Goal: Task Accomplishment & Management: Manage account settings

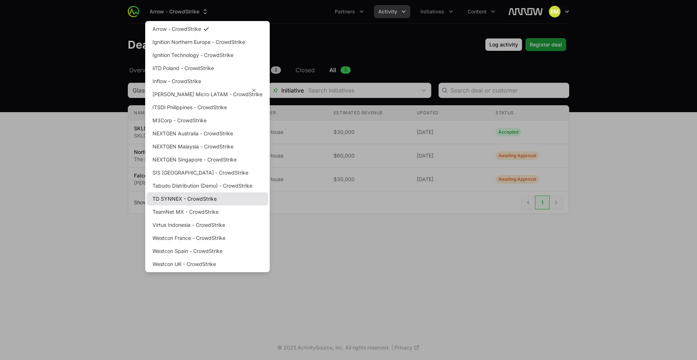
click at [208, 195] on link "TD SYNNEX - CrowdStrike" at bounding box center [208, 198] width 122 height 13
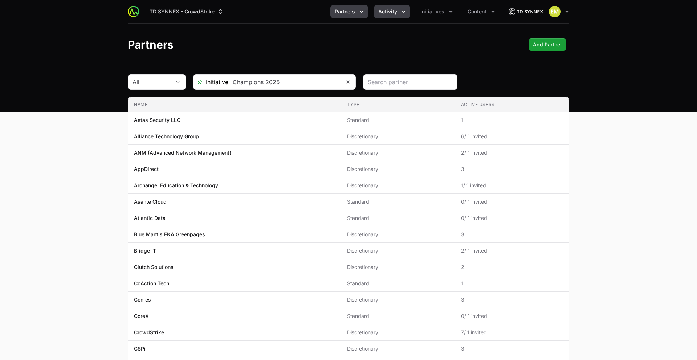
click at [388, 12] on span "Activity" at bounding box center [387, 11] width 19 height 7
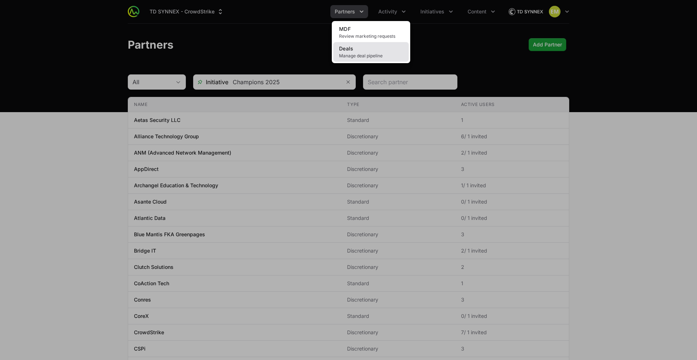
click at [363, 52] on link "Deals Manage deal pipeline" at bounding box center [371, 52] width 76 height 20
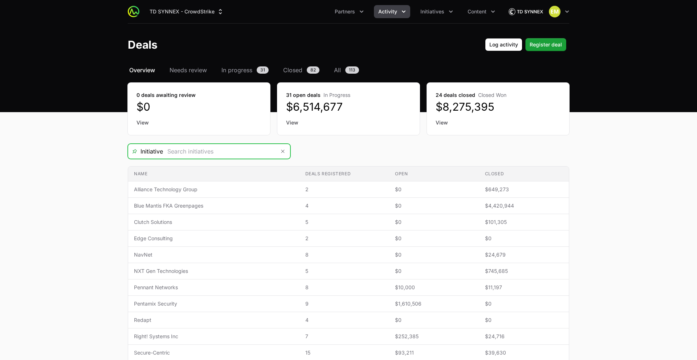
click at [256, 156] on input "Deals Filters" at bounding box center [219, 151] width 113 height 15
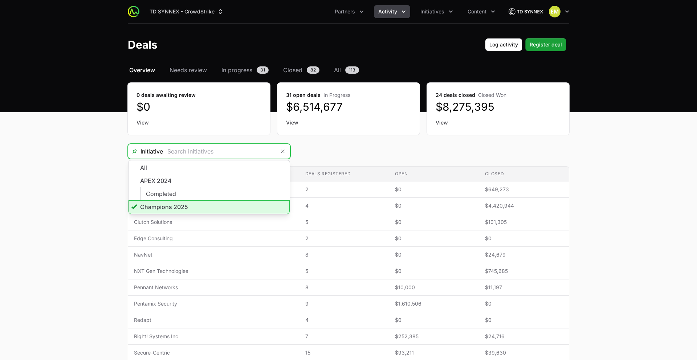
click at [215, 207] on li "Champions 2025" at bounding box center [209, 207] width 161 height 14
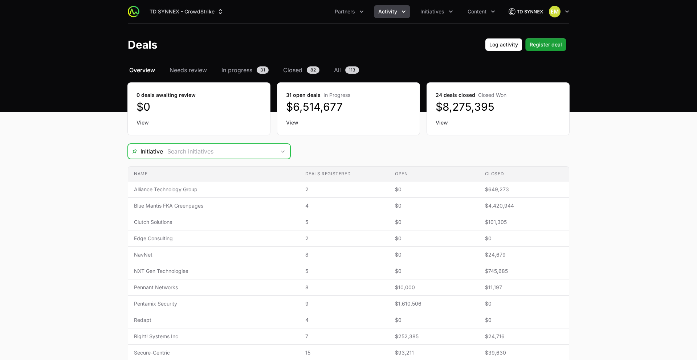
click at [238, 152] on input "Deals Filters" at bounding box center [219, 151] width 113 height 15
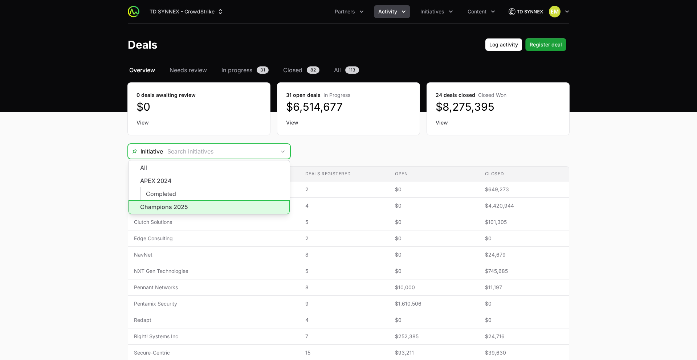
click at [196, 205] on li "Champions 2025" at bounding box center [209, 207] width 161 height 14
type input "Champions 2025"
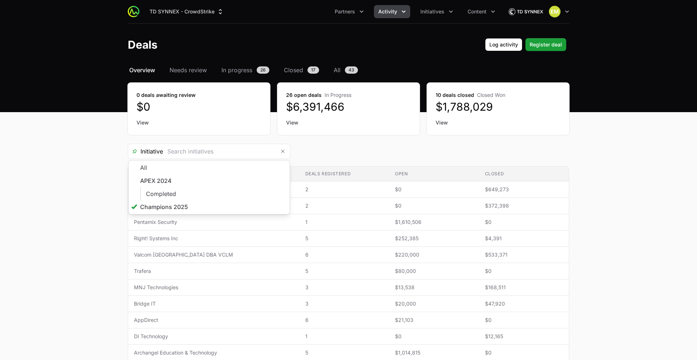
type input "Champions 2025"
click at [114, 202] on main "Select a tab Overview Needs review In progress Closed All Overview Needs review…" at bounding box center [348, 266] width 697 height 401
click at [339, 71] on span "All" at bounding box center [337, 70] width 7 height 9
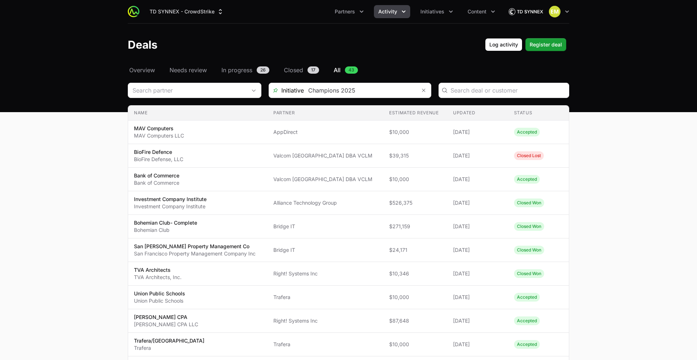
click at [394, 17] on button "Activity" at bounding box center [392, 11] width 36 height 13
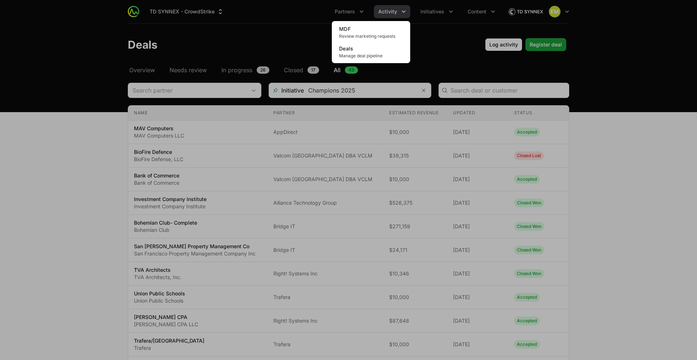
click at [345, 11] on div "Activity menu" at bounding box center [348, 180] width 697 height 360
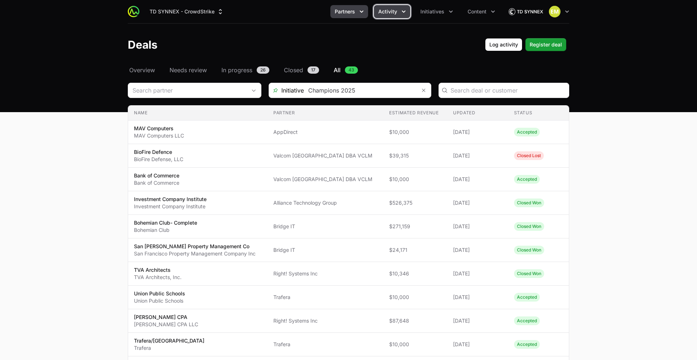
click at [345, 11] on span "Partners" at bounding box center [345, 11] width 20 height 7
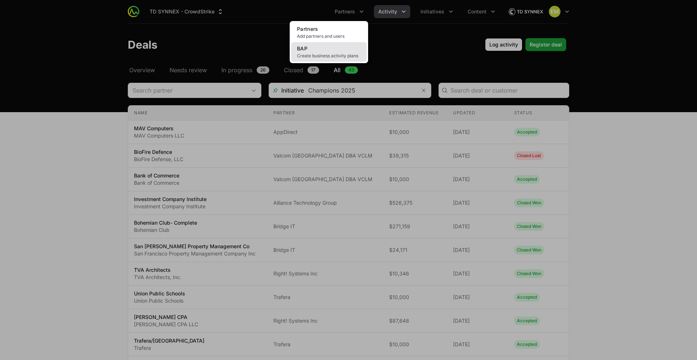
click at [323, 46] on link "BAP Create business activity plans" at bounding box center [329, 52] width 76 height 20
